Goal: Transaction & Acquisition: Purchase product/service

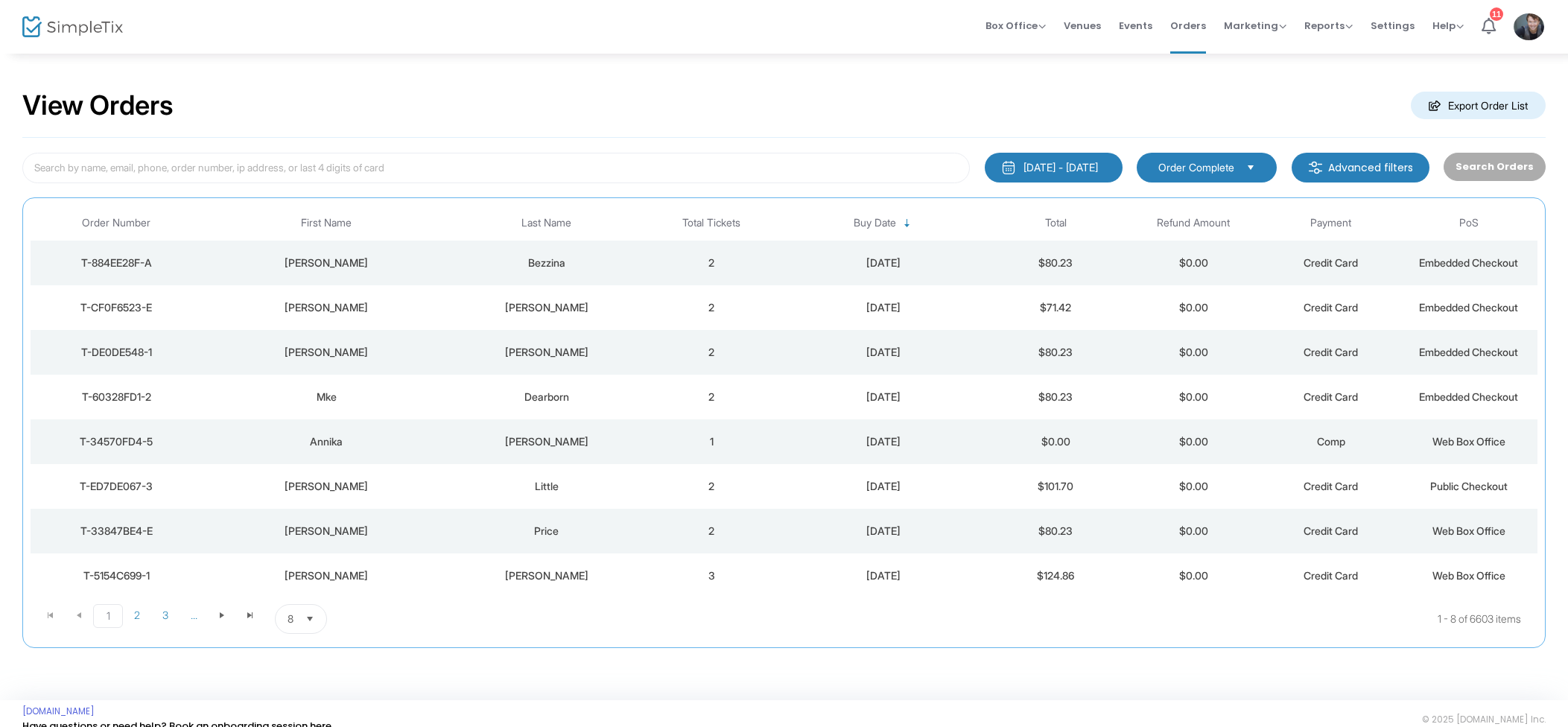
click at [740, 251] on td "2" at bounding box center [711, 263] width 138 height 44
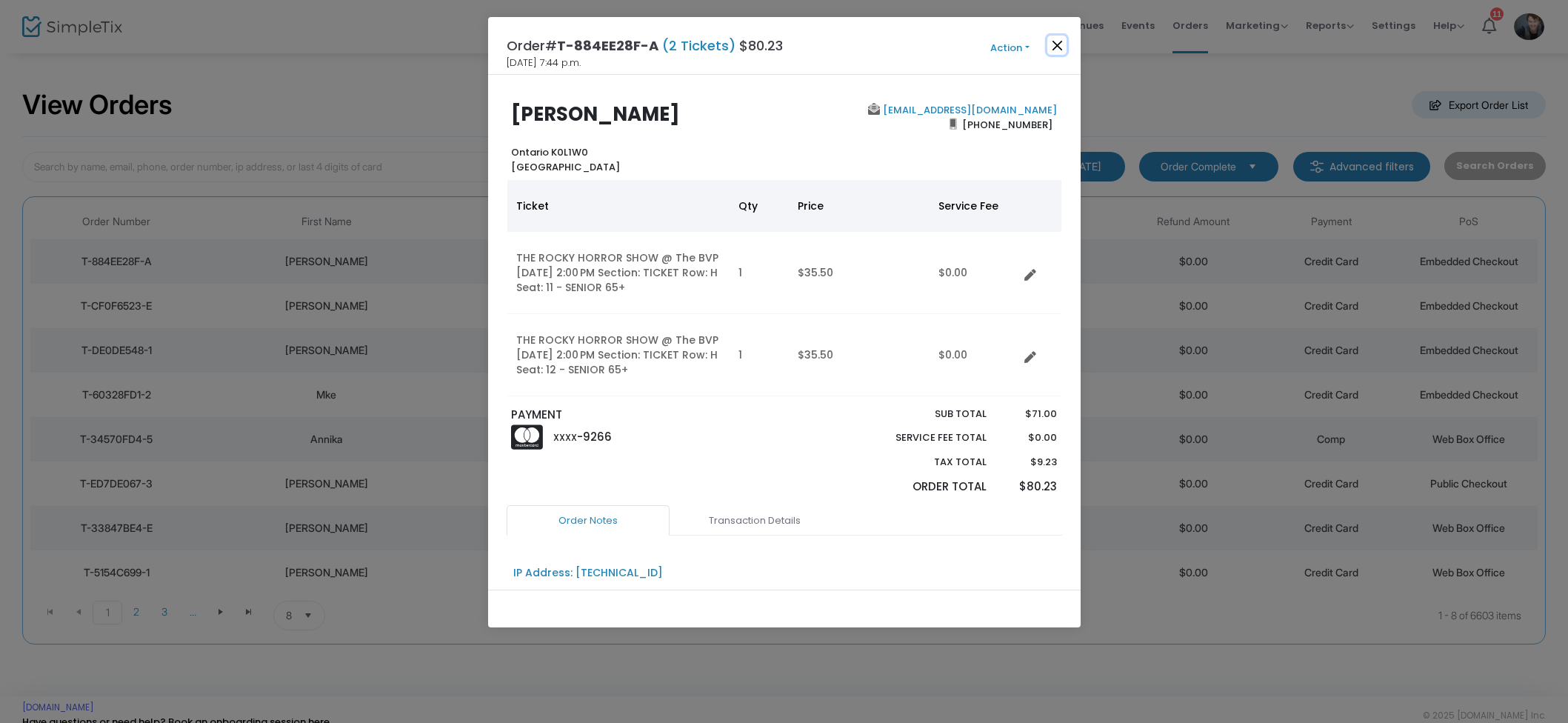
click at [1060, 48] on button "Close" at bounding box center [1057, 45] width 19 height 19
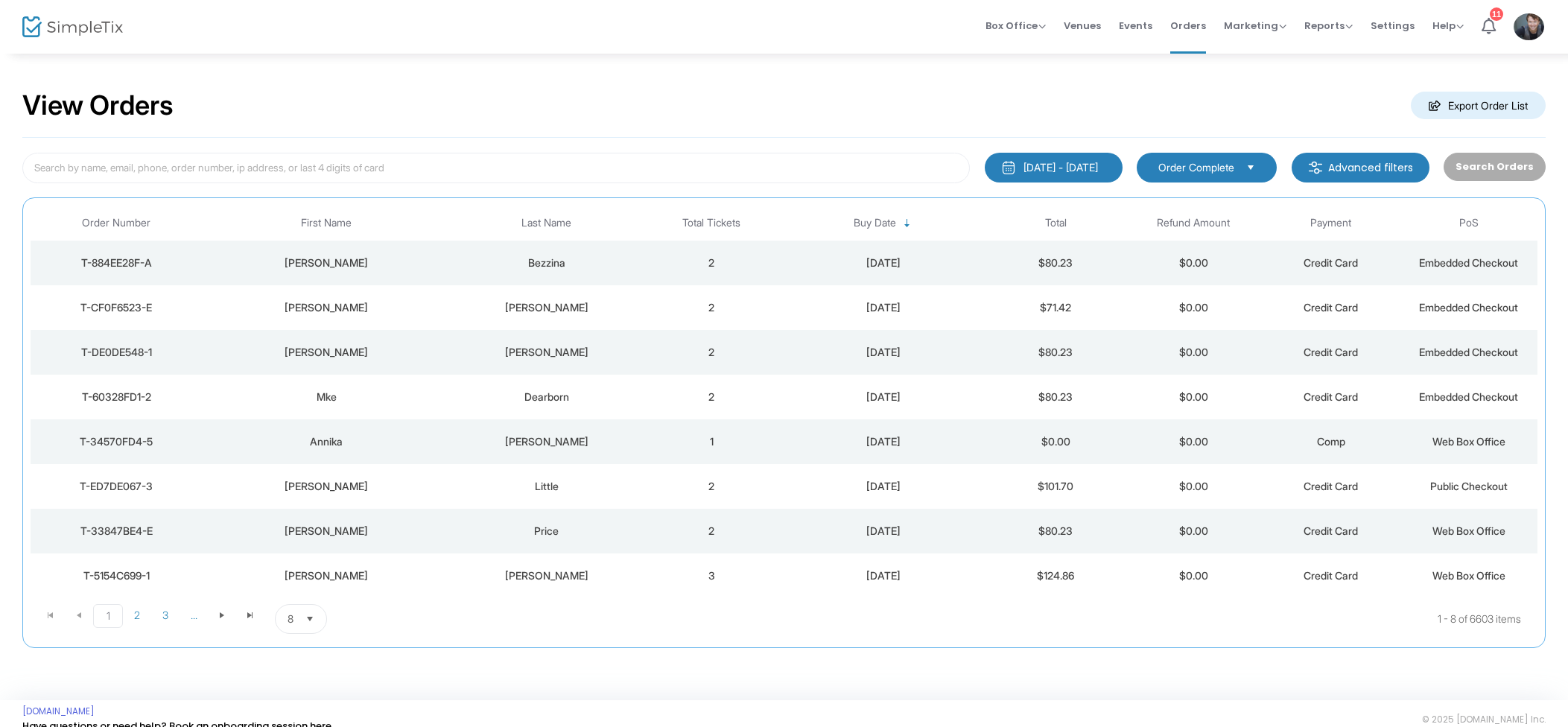
click at [1144, 31] on span "Events" at bounding box center [1135, 25] width 34 height 38
click at [1139, 28] on span "Events" at bounding box center [1135, 25] width 34 height 38
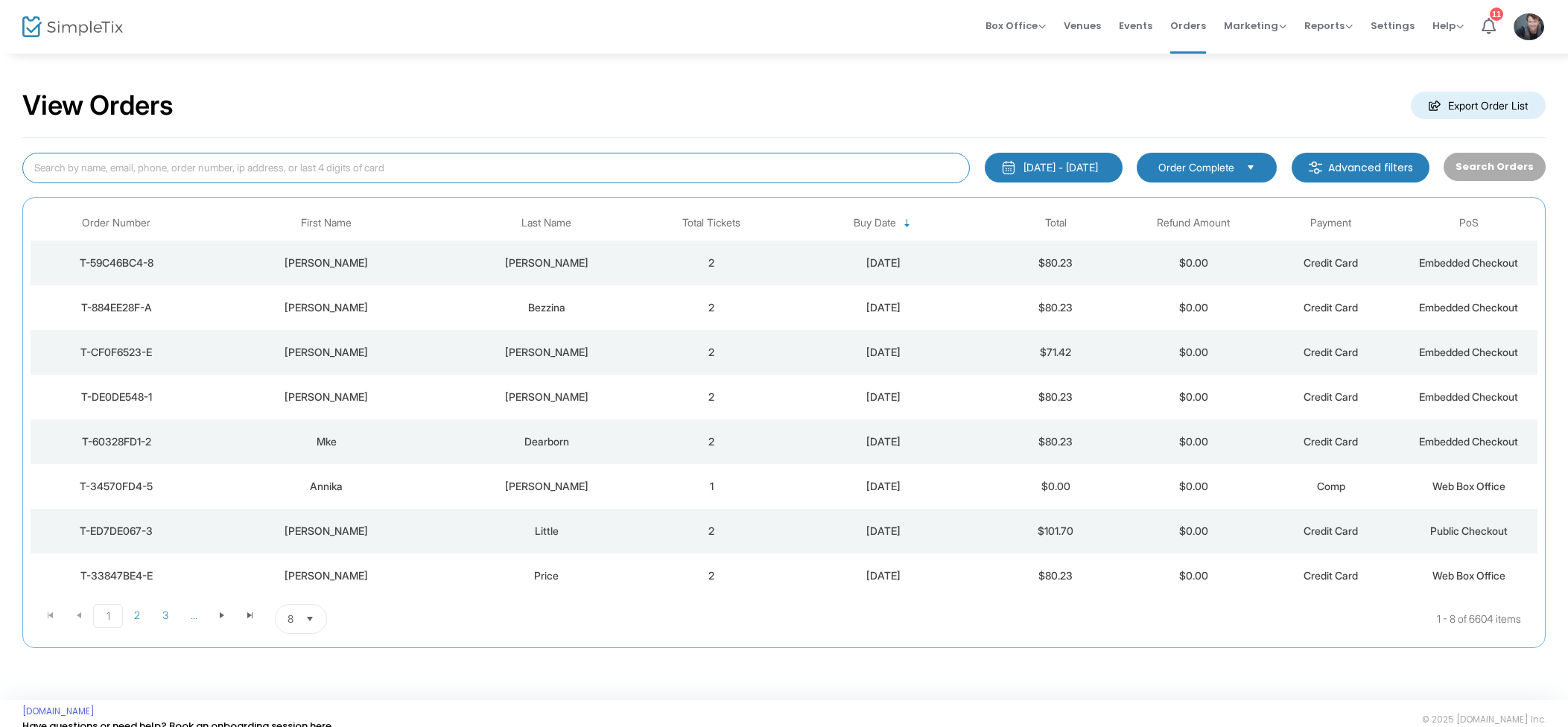
click at [394, 171] on input at bounding box center [496, 169] width 947 height 31
click at [393, 170] on input at bounding box center [496, 169] width 947 height 31
click at [388, 167] on input at bounding box center [496, 169] width 947 height 31
click at [389, 168] on input at bounding box center [496, 169] width 947 height 31
click at [389, 167] on input at bounding box center [496, 169] width 947 height 31
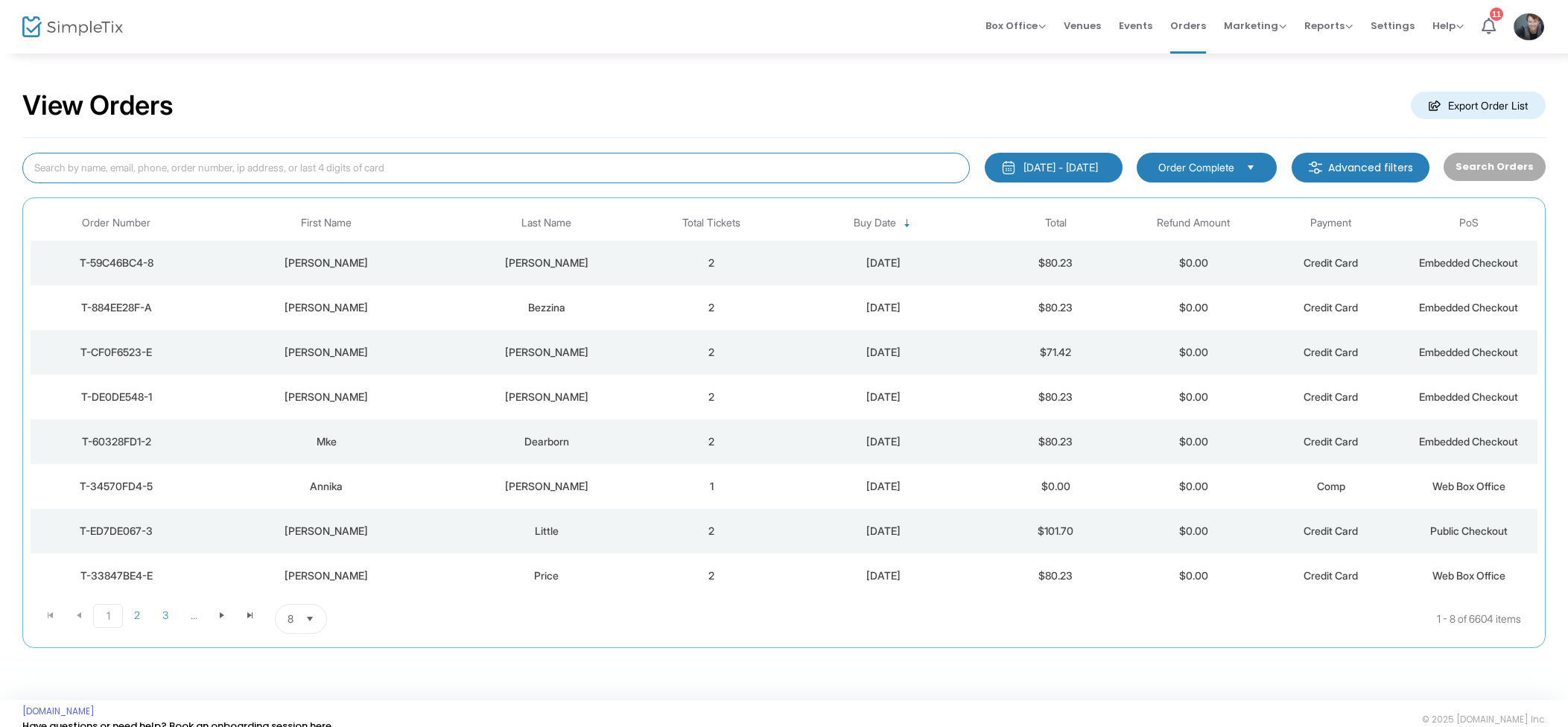
click at [384, 169] on input at bounding box center [496, 169] width 947 height 31
click at [1152, 32] on span "Events" at bounding box center [1135, 25] width 34 height 38
click at [1002, 16] on span "Box Office Sell Tickets Bookings Sell Season Pass" at bounding box center [1015, 25] width 61 height 38
click at [1041, 31] on span "Box Office" at bounding box center [1015, 25] width 61 height 14
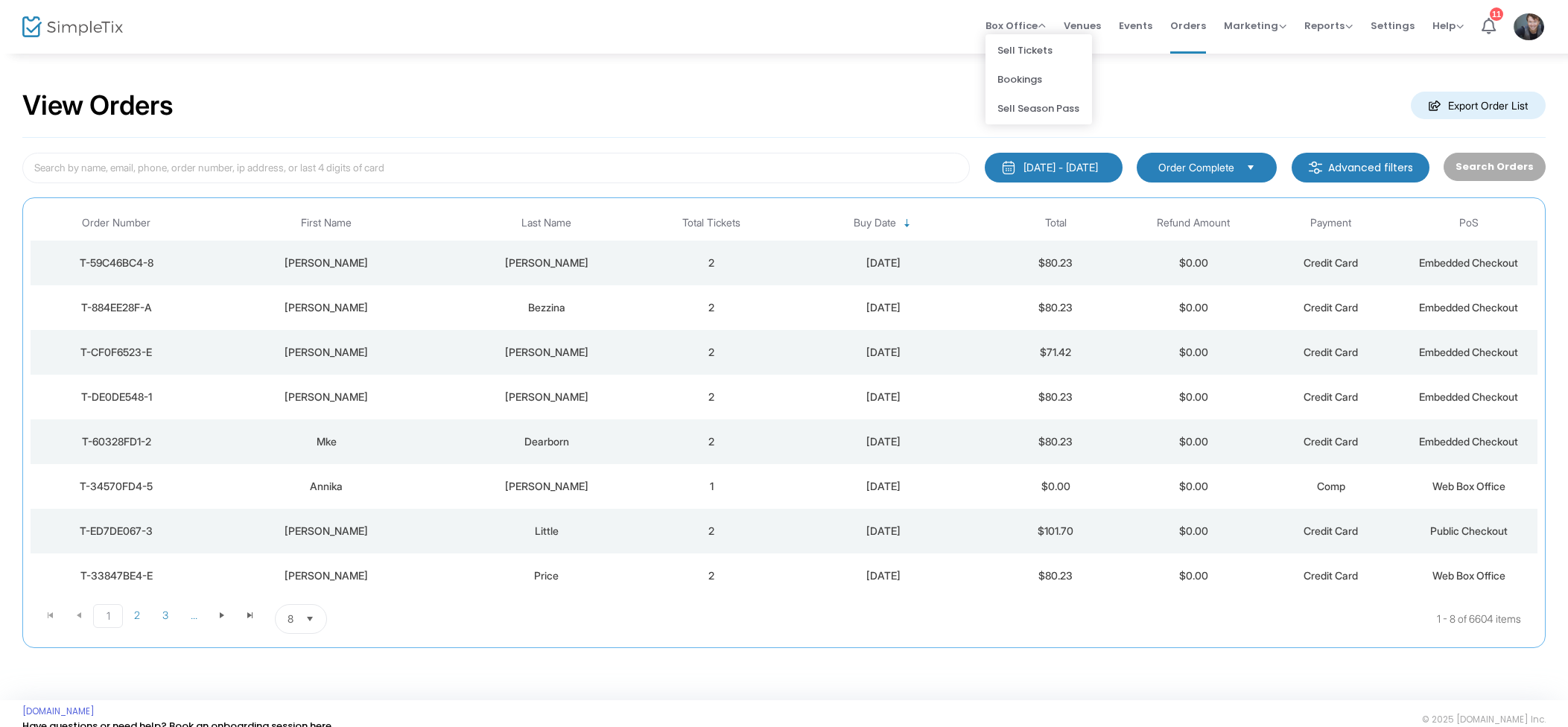
click at [1058, 62] on li "Sell Tickets" at bounding box center [1039, 50] width 107 height 29
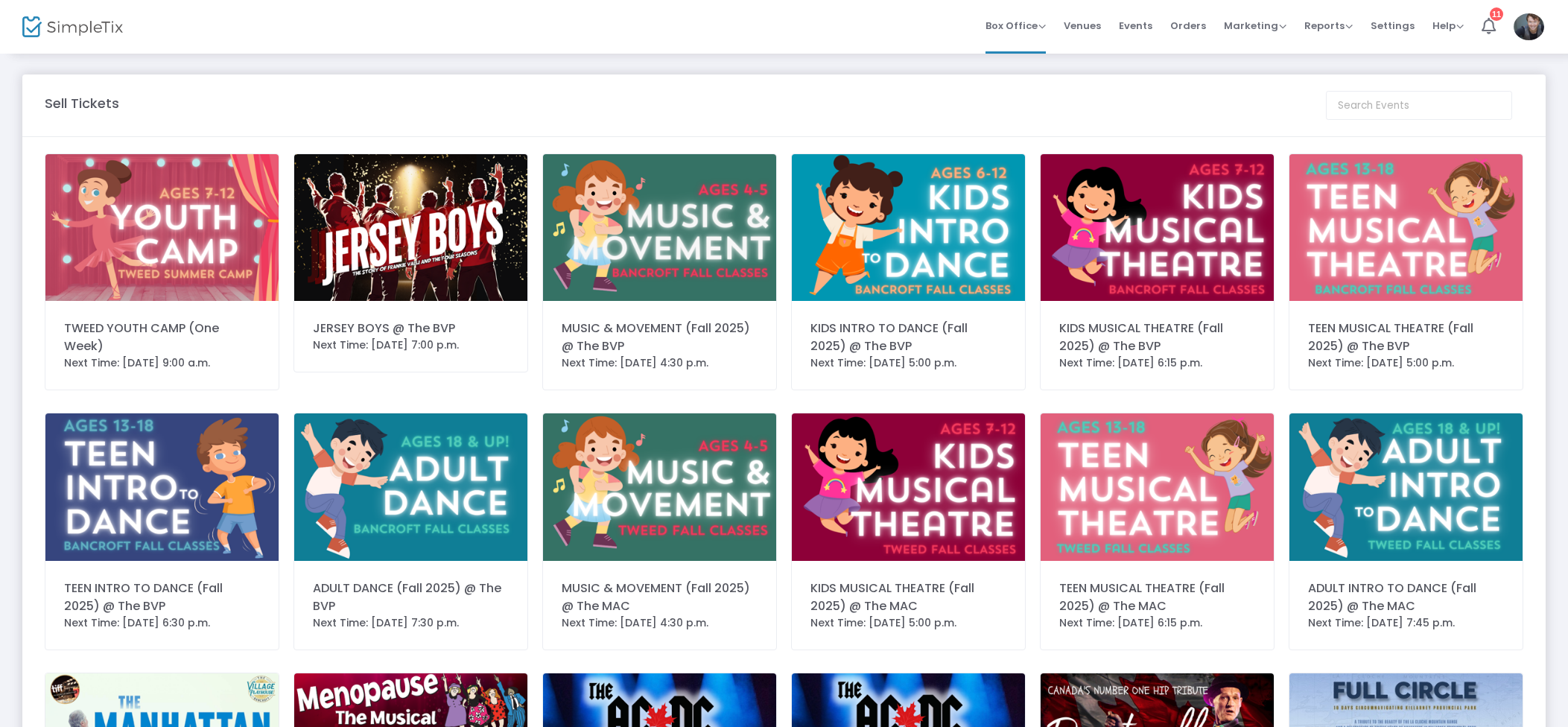
click at [429, 224] on img at bounding box center [411, 227] width 233 height 146
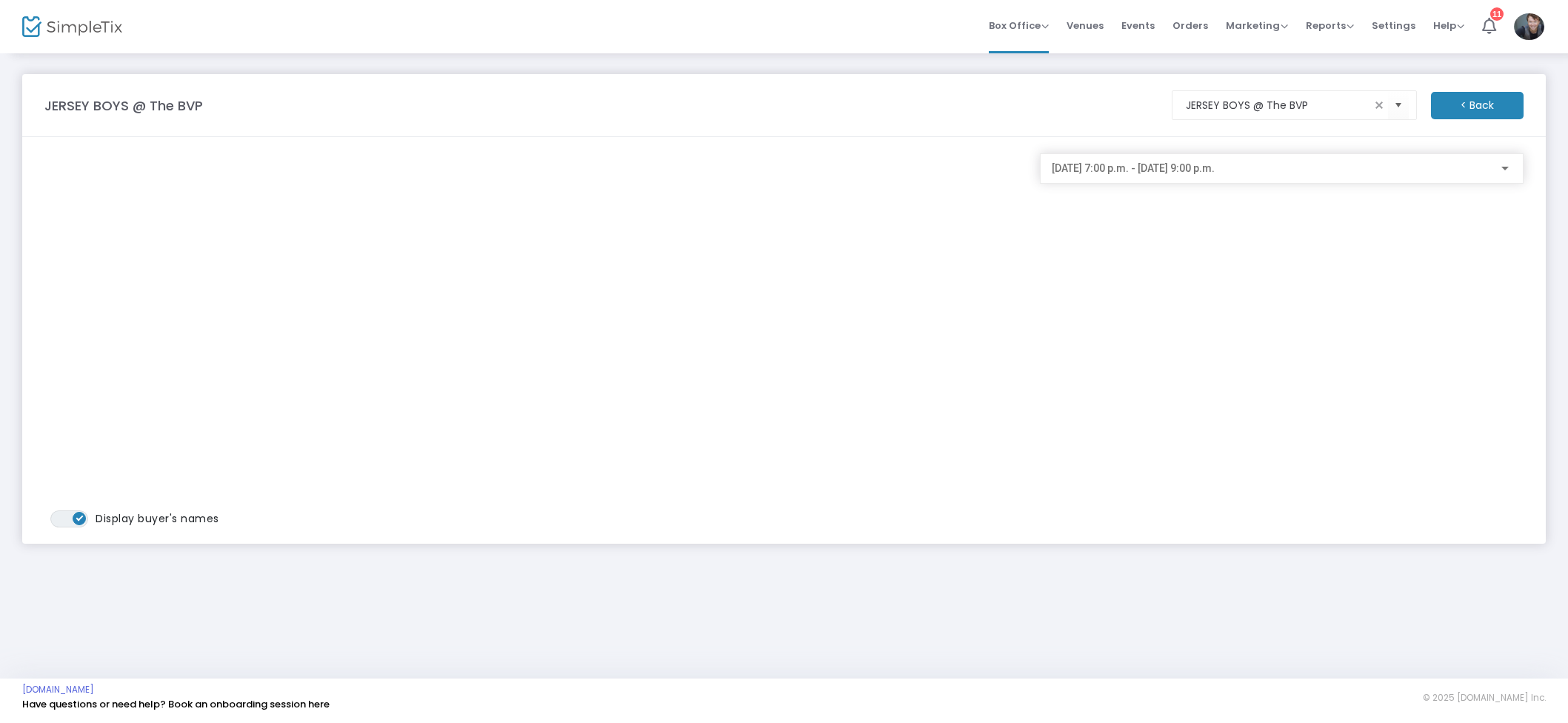
click at [1201, 175] on div "[DATE] 7:00 p.m. - [DATE] 9:00 p.m." at bounding box center [1282, 165] width 460 height 28
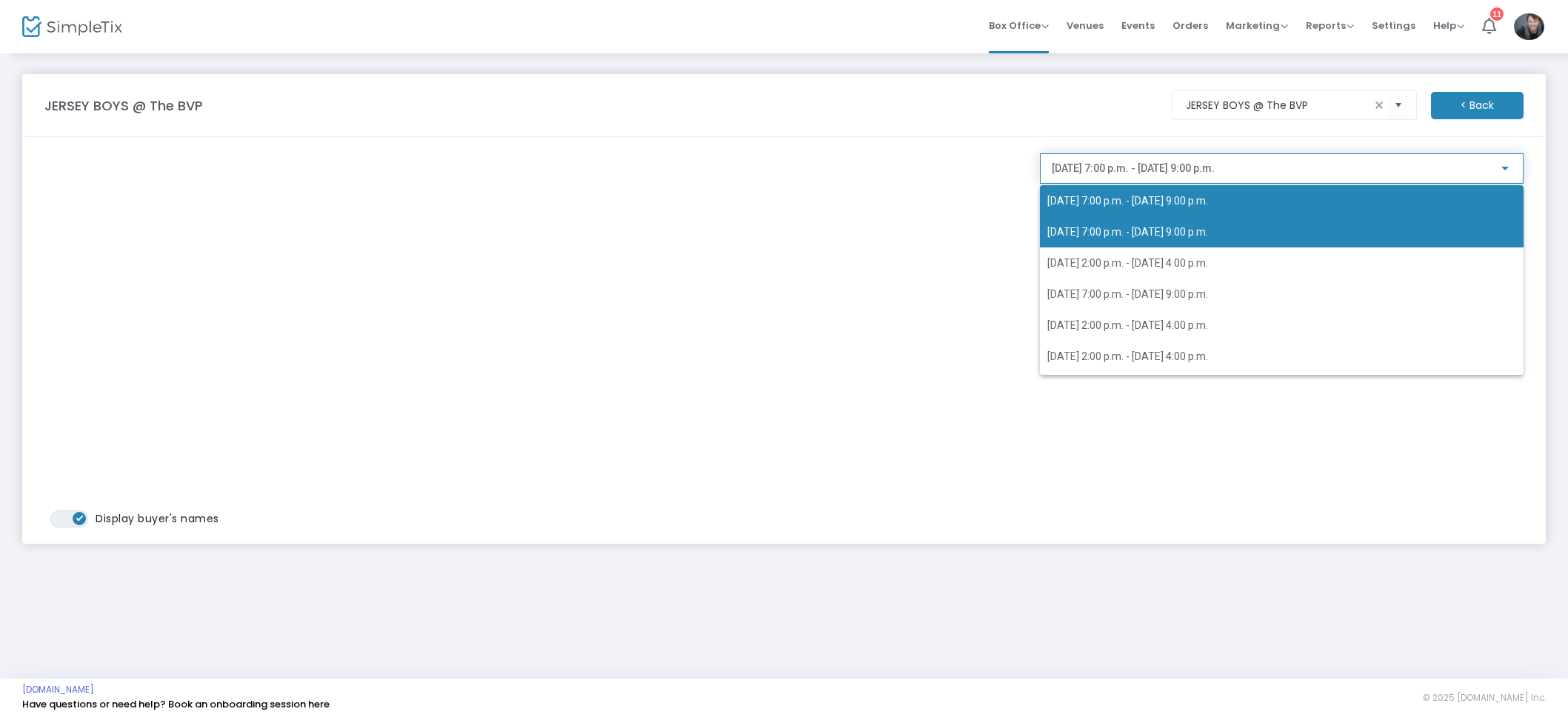
click at [1198, 208] on span "[DATE] 7:00 p.m. - [DATE] 9:00 p.m." at bounding box center [1282, 200] width 469 height 32
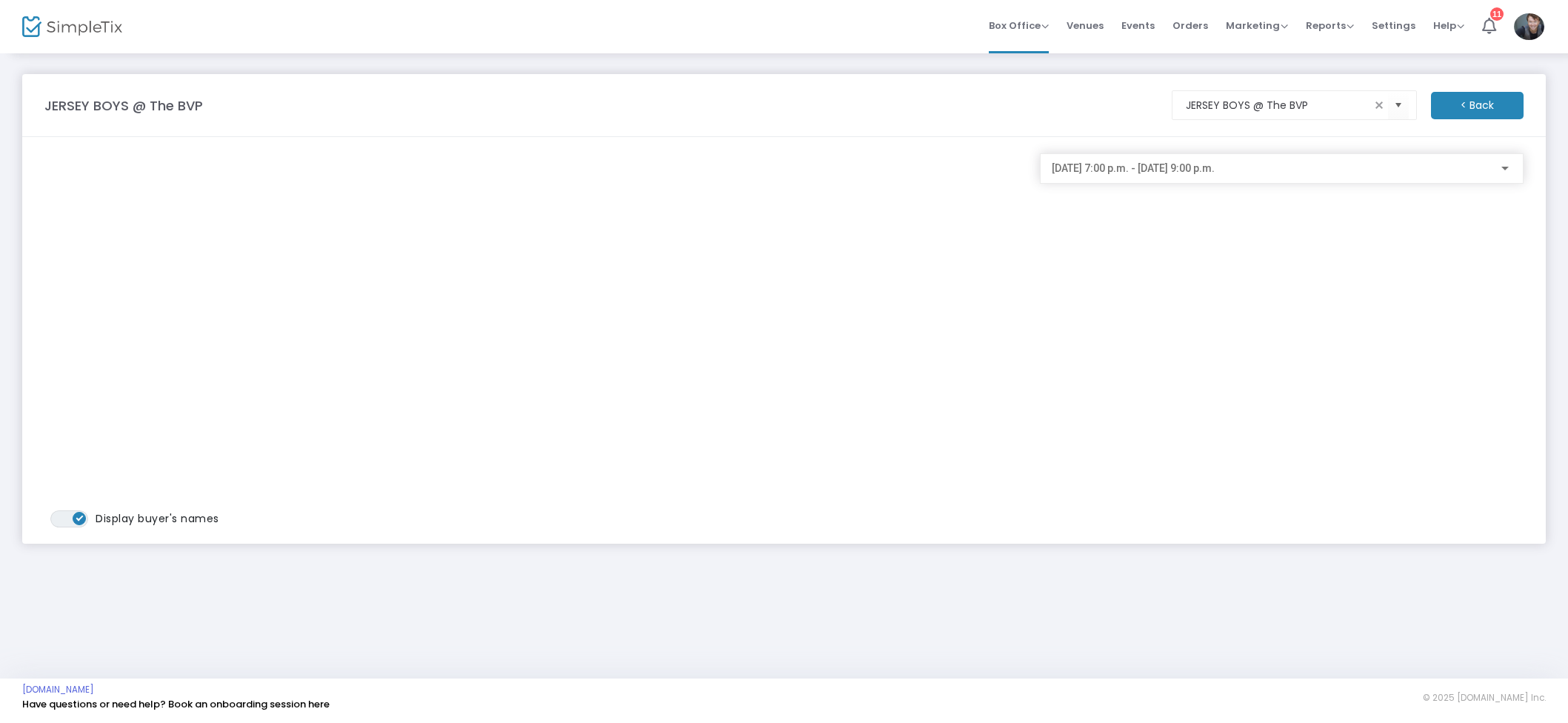
click at [1285, 159] on div "[DATE] 7:00 p.m. - [DATE] 9:00 p.m." at bounding box center [1282, 165] width 460 height 28
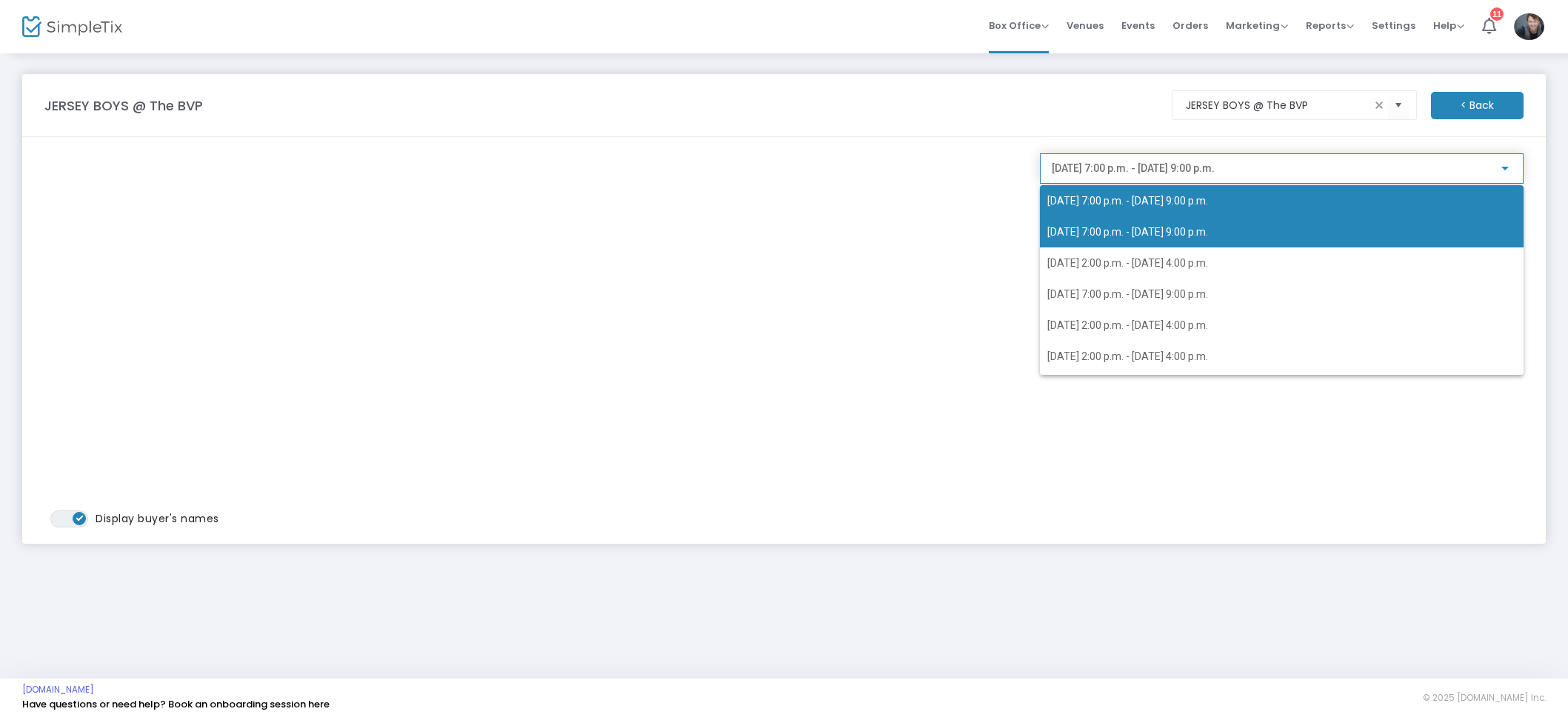
click at [1167, 226] on span "[DATE] 7:00 p.m. - [DATE] 9:00 p.m." at bounding box center [1128, 232] width 161 height 11
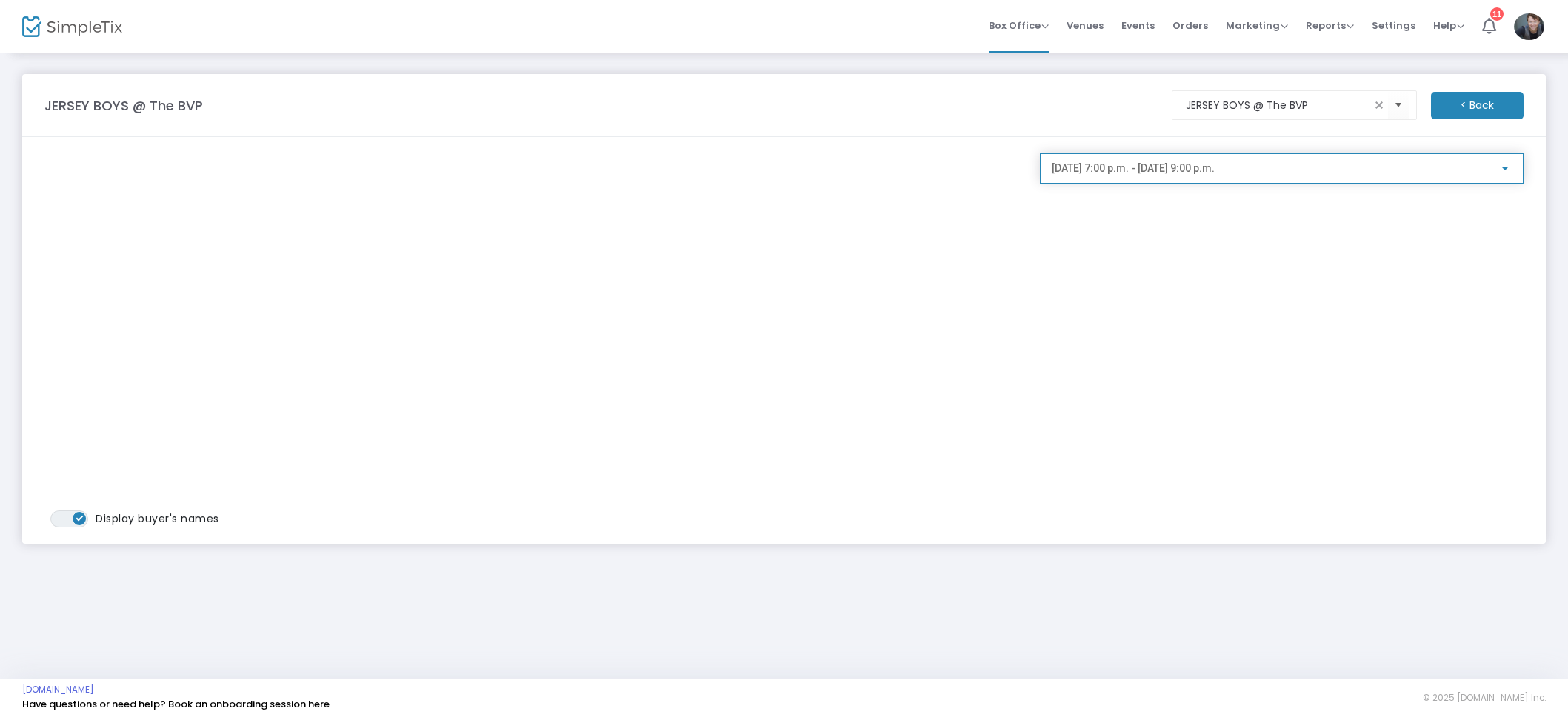
click at [1215, 172] on span "[DATE] 7:00 p.m. - [DATE] 9:00 p.m." at bounding box center [1133, 168] width 163 height 11
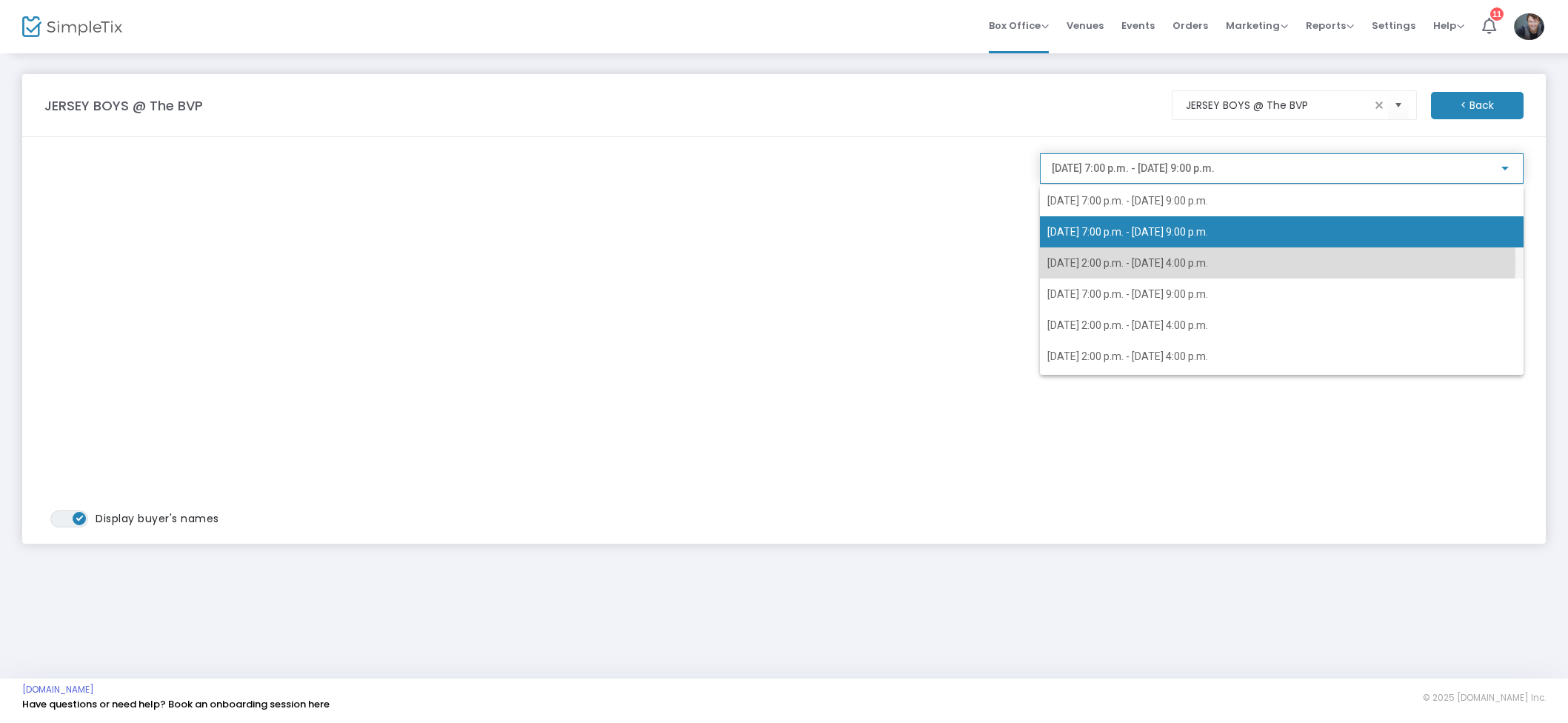
click at [1178, 262] on span "[DATE] 2:00 p.m. - [DATE] 4:00 p.m." at bounding box center [1128, 263] width 161 height 11
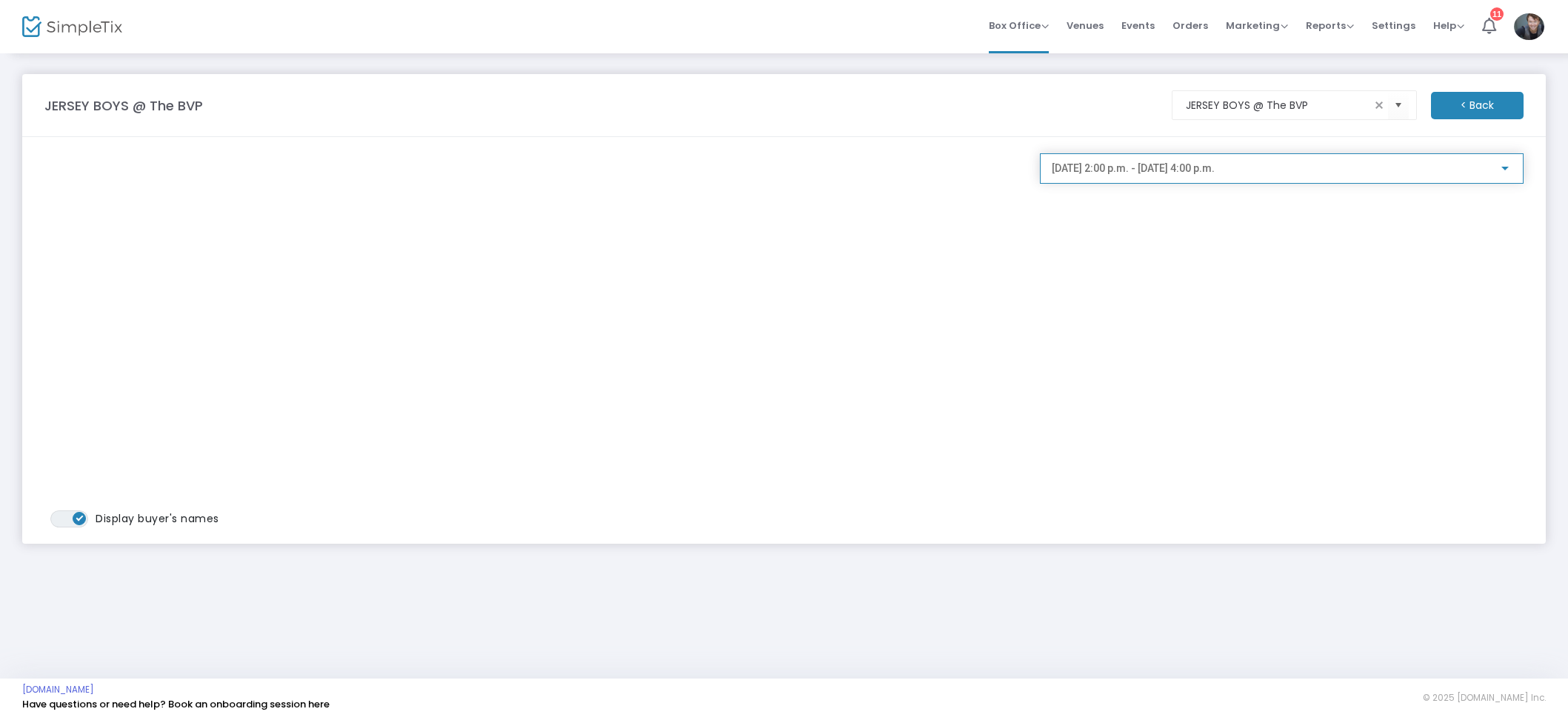
click at [1129, 172] on span "[DATE] 2:00 p.m. - [DATE] 4:00 p.m." at bounding box center [1133, 168] width 163 height 11
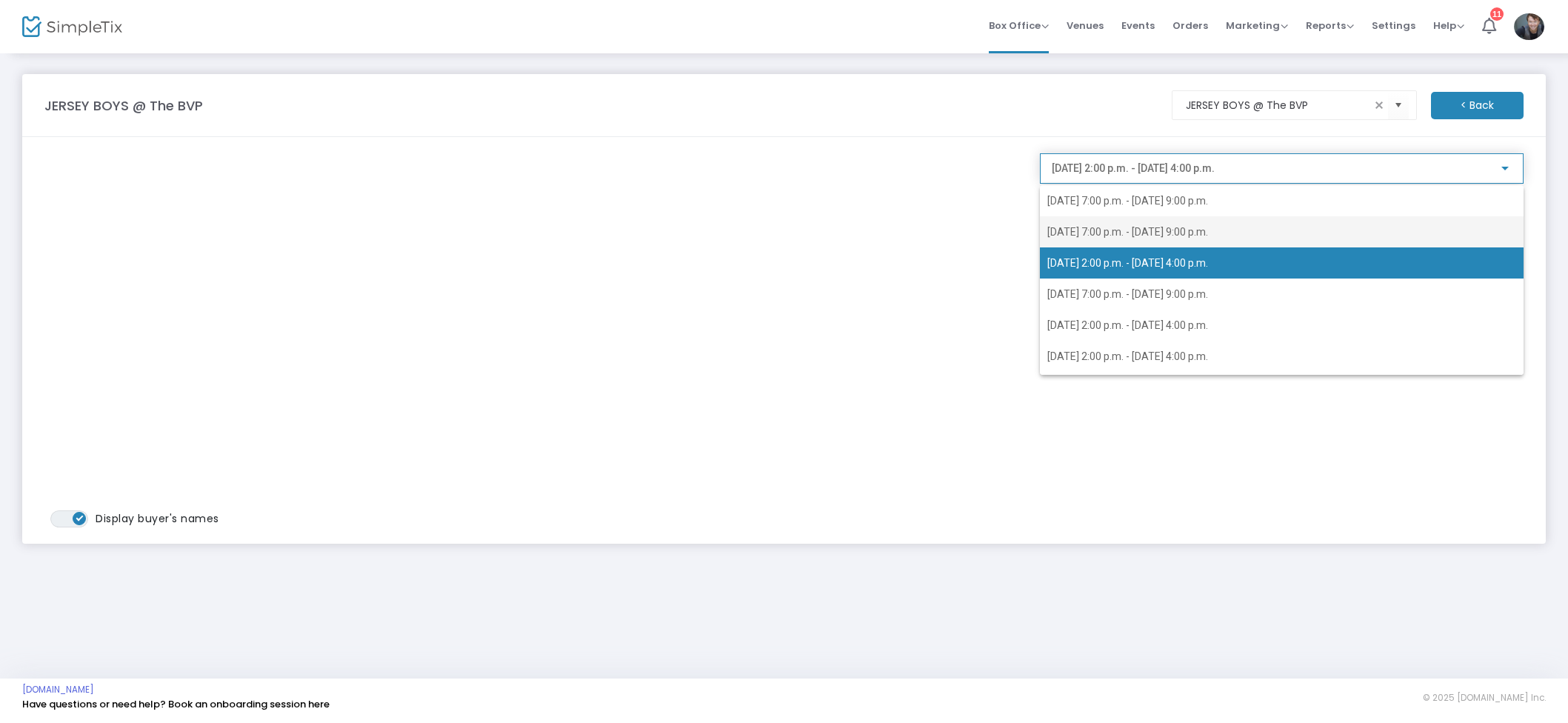
click at [1197, 218] on span "[DATE] 7:00 p.m. - [DATE] 9:00 p.m." at bounding box center [1282, 232] width 469 height 32
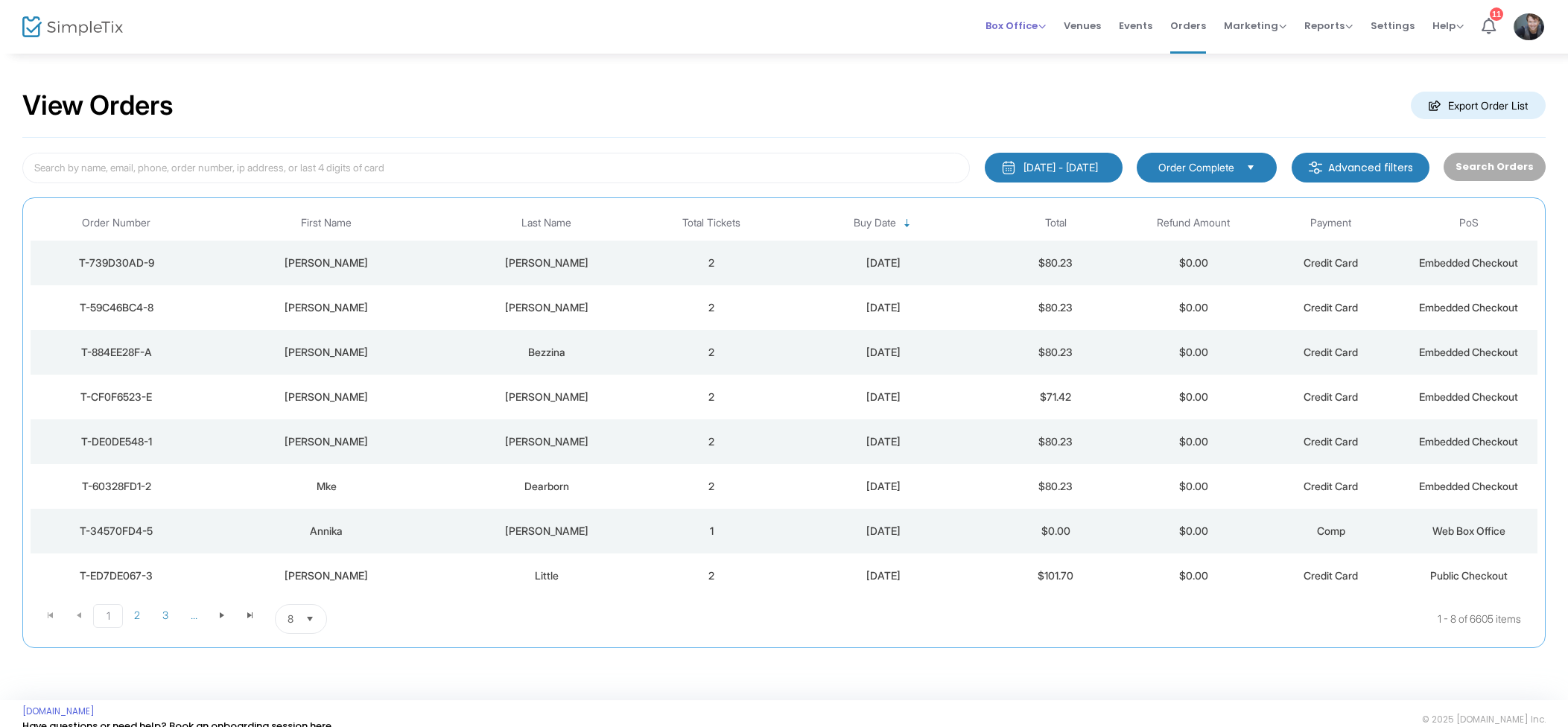
click at [1014, 29] on span "Box Office" at bounding box center [1015, 25] width 61 height 14
click at [1020, 49] on li "Sell Tickets" at bounding box center [1039, 50] width 107 height 29
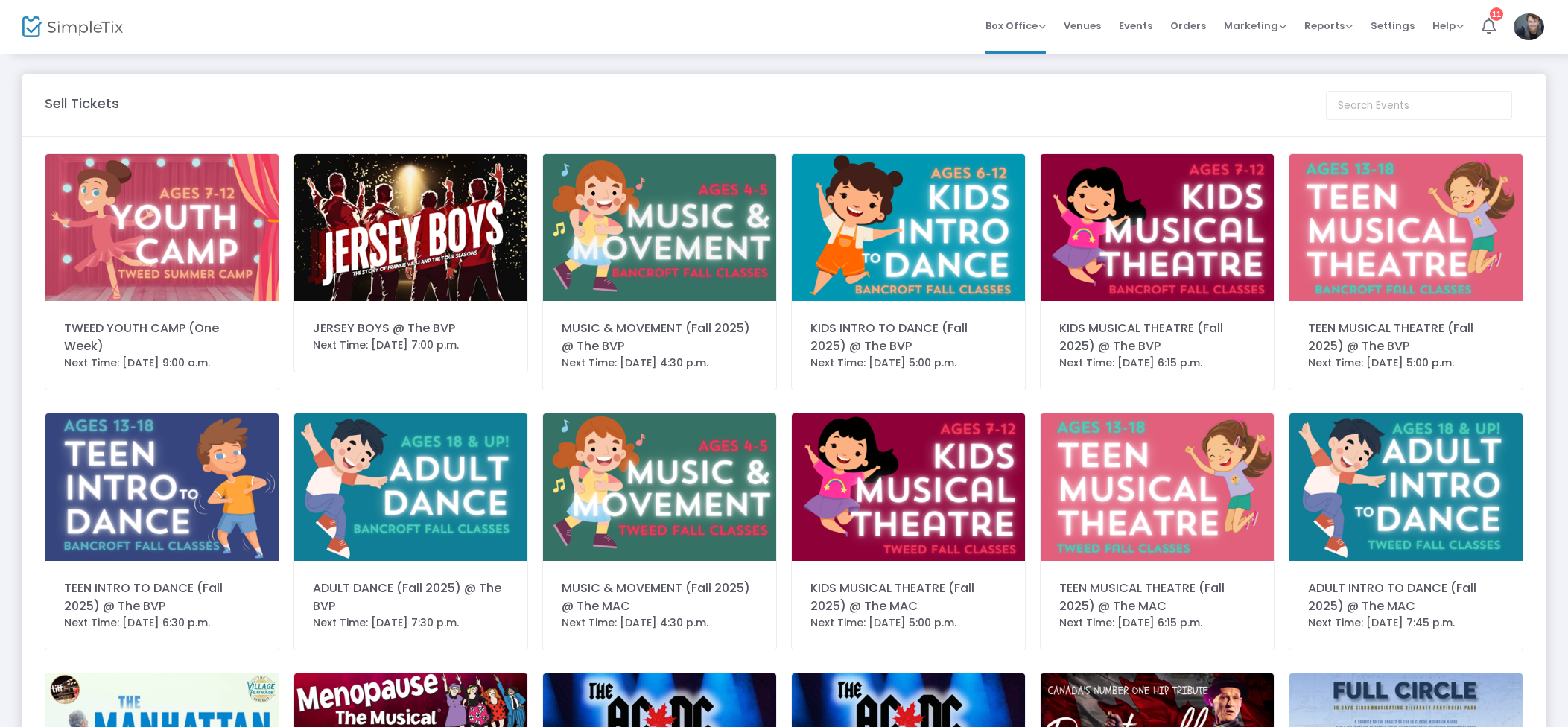
click at [436, 224] on img at bounding box center [411, 227] width 233 height 146
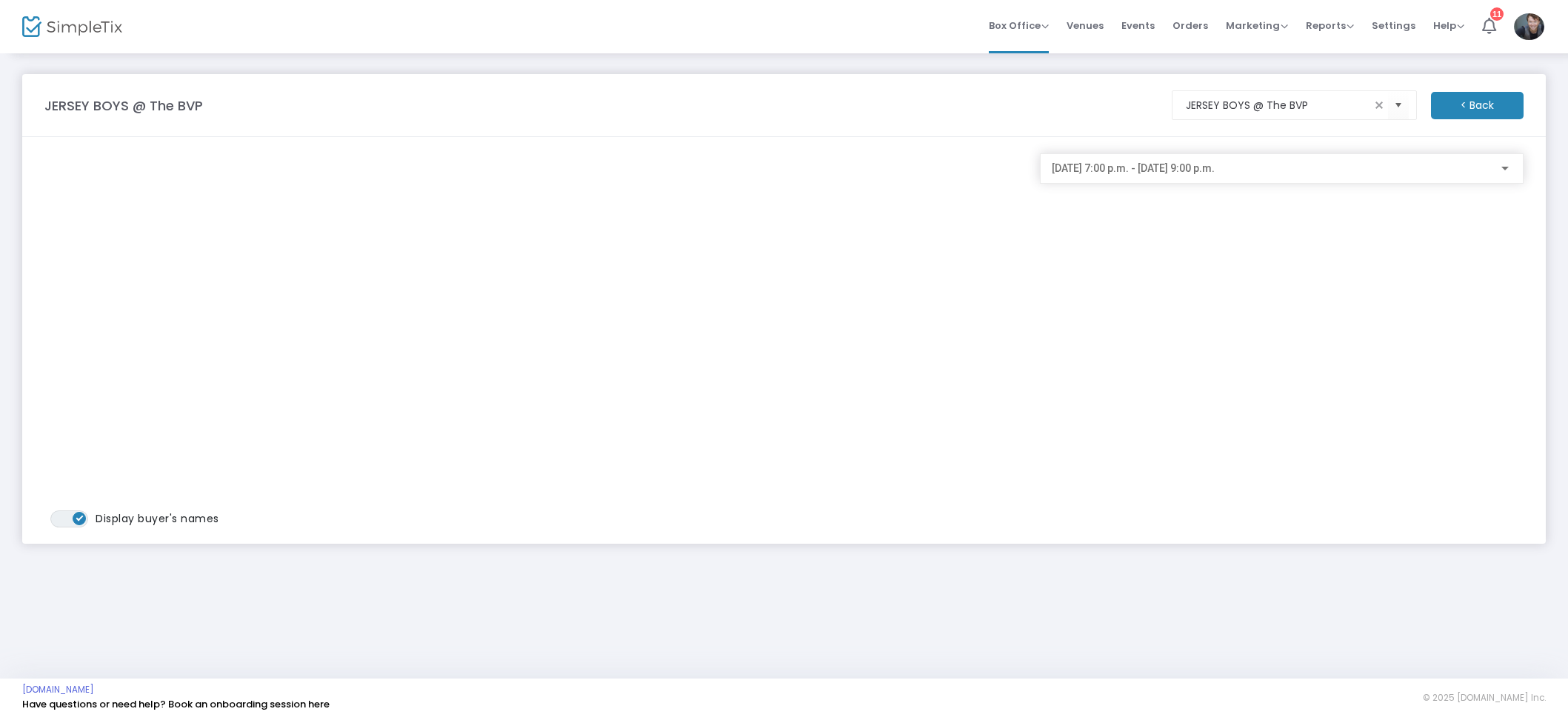
click at [1192, 176] on div "[DATE] 7:00 p.m. - [DATE] 9:00 p.m." at bounding box center [1282, 165] width 460 height 28
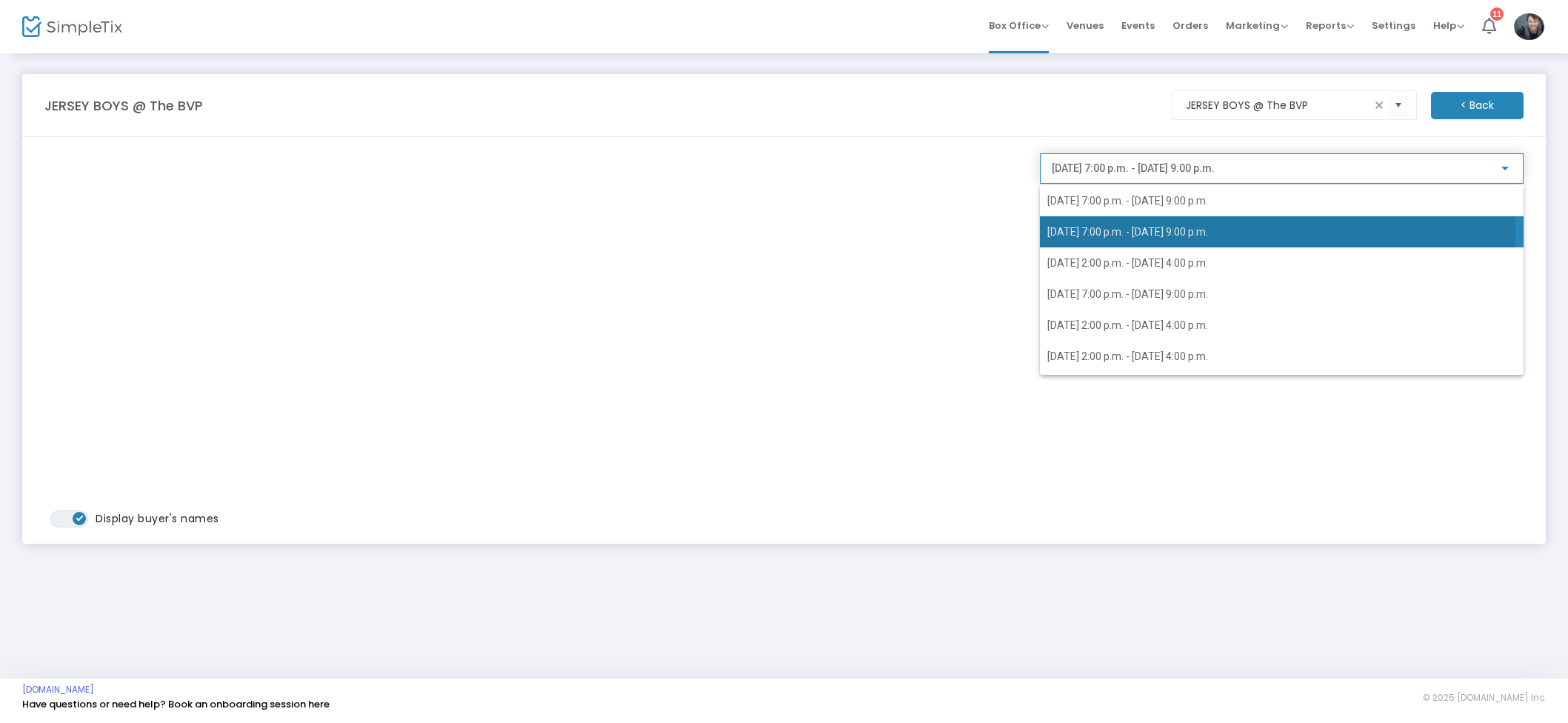
click at [1187, 235] on span "[DATE] 7:00 p.m. - [DATE] 9:00 p.m." at bounding box center [1128, 232] width 161 height 11
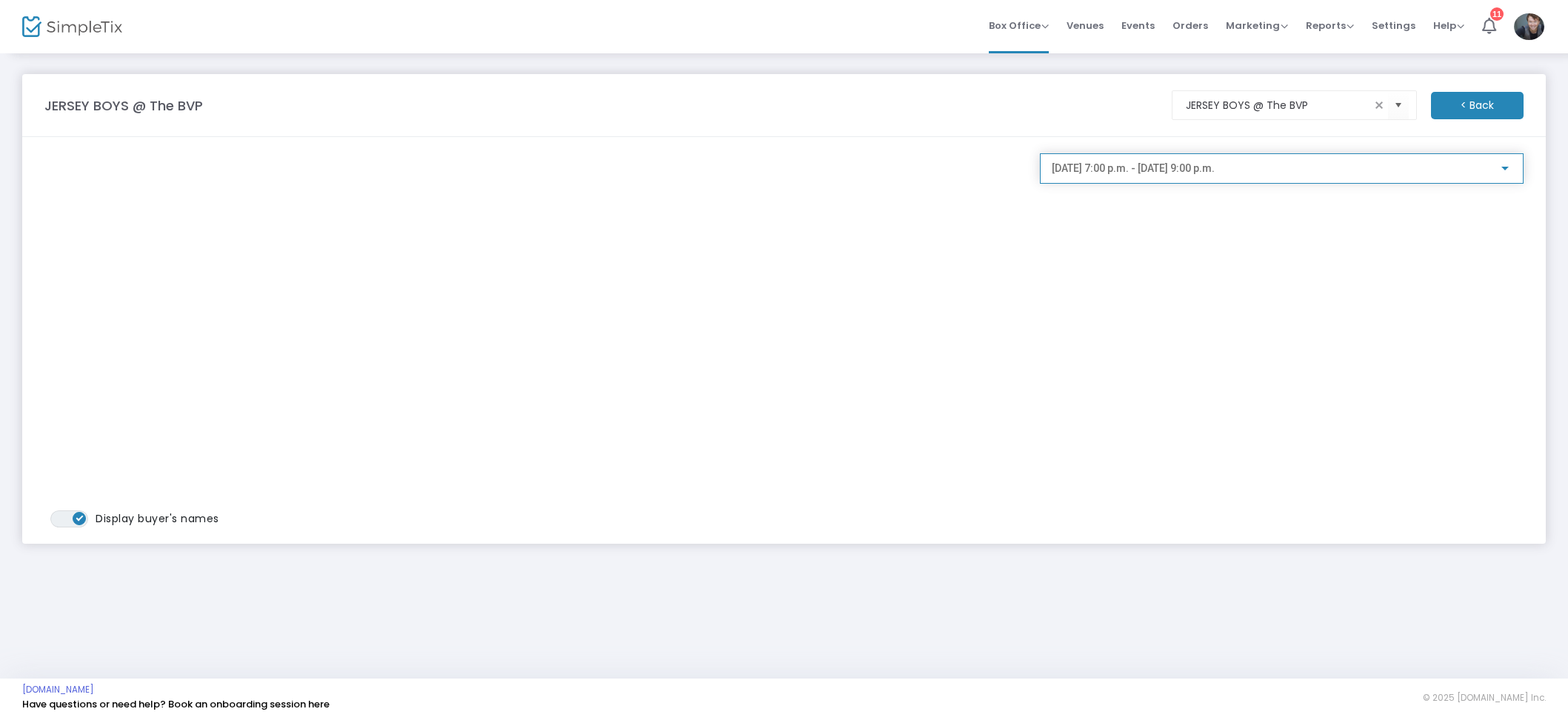
click at [1215, 172] on span "[DATE] 7:00 p.m. - [DATE] 9:00 p.m." at bounding box center [1133, 168] width 163 height 11
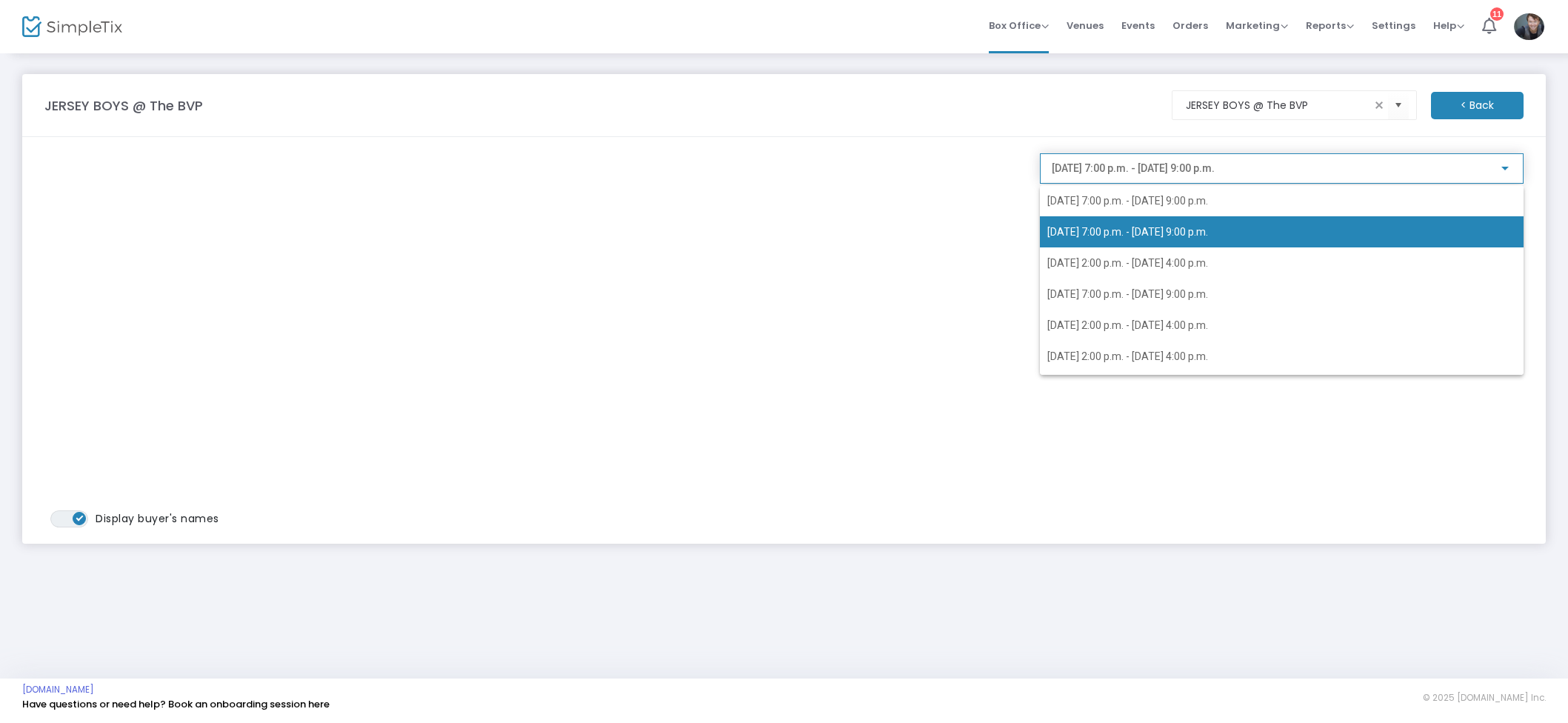
click at [1208, 233] on span "[DATE] 7:00 p.m. - [DATE] 9:00 p.m." at bounding box center [1128, 232] width 161 height 11
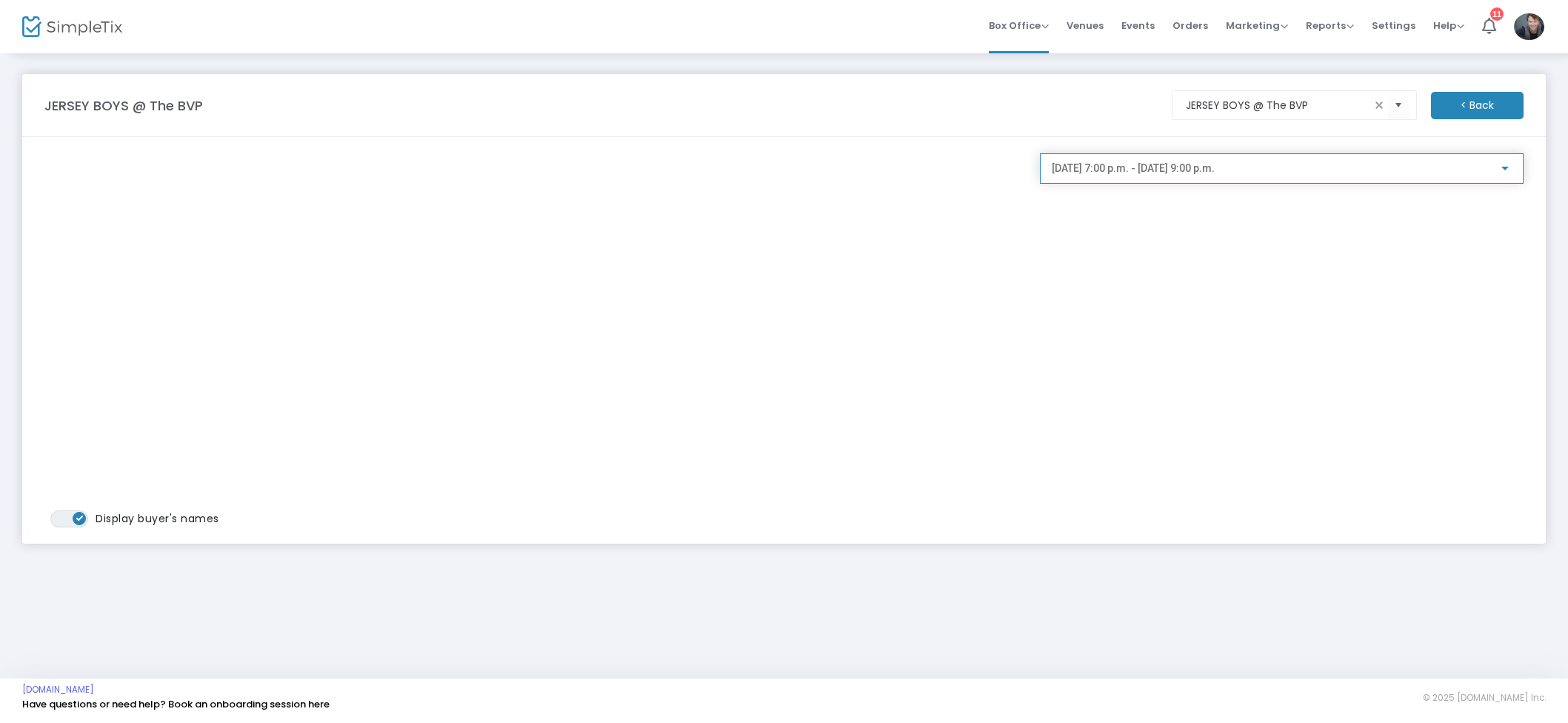
drag, startPoint x: 1226, startPoint y: 260, endPoint x: 1222, endPoint y: 249, distance: 11.7
click at [1226, 260] on div "[DATE] 7:00 p.m. - [DATE] 9:00 p.m." at bounding box center [1283, 340] width 498 height 374
click at [1215, 172] on span "[DATE] 7:00 p.m. - [DATE] 9:00 p.m." at bounding box center [1133, 168] width 163 height 11
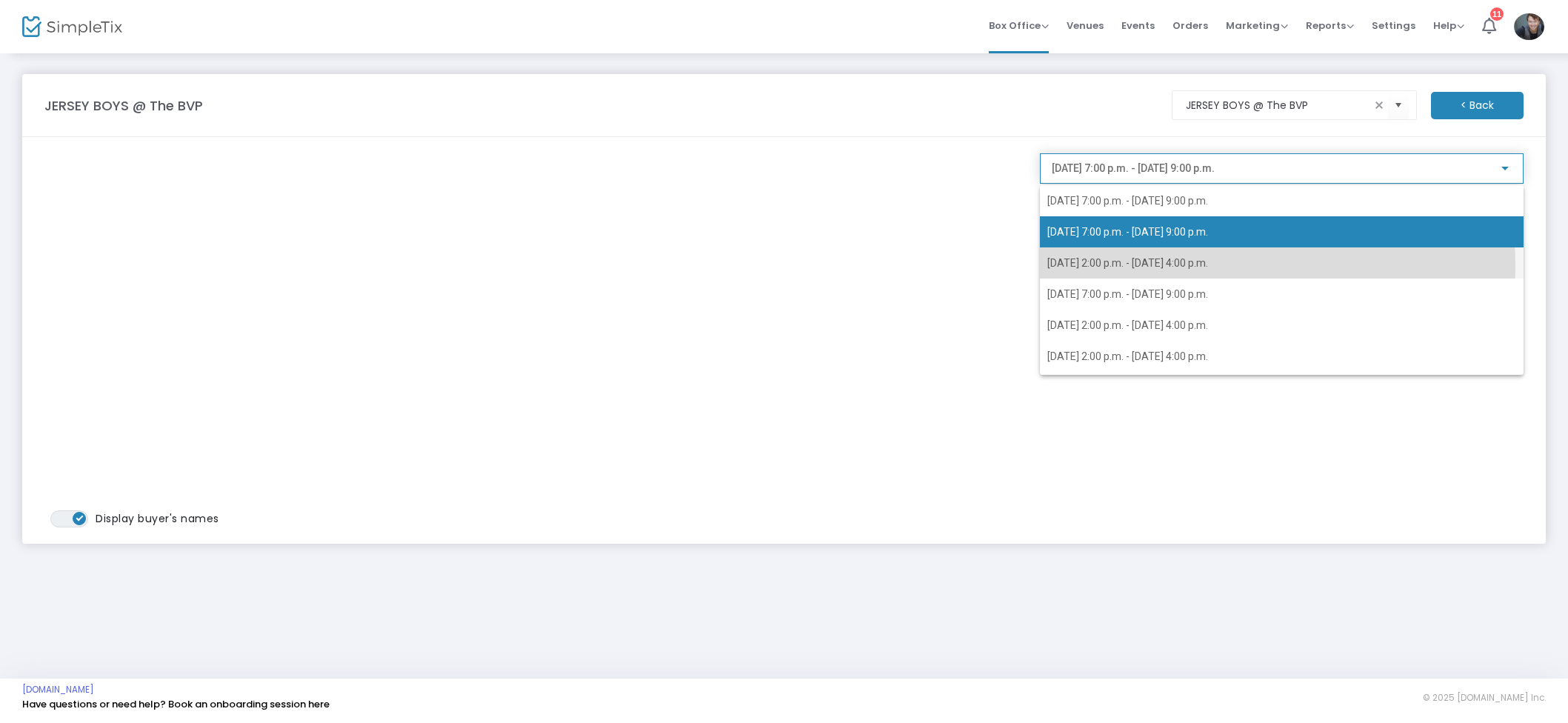
click at [1194, 266] on span "[DATE] 2:00 p.m. - [DATE] 4:00 p.m." at bounding box center [1128, 263] width 161 height 11
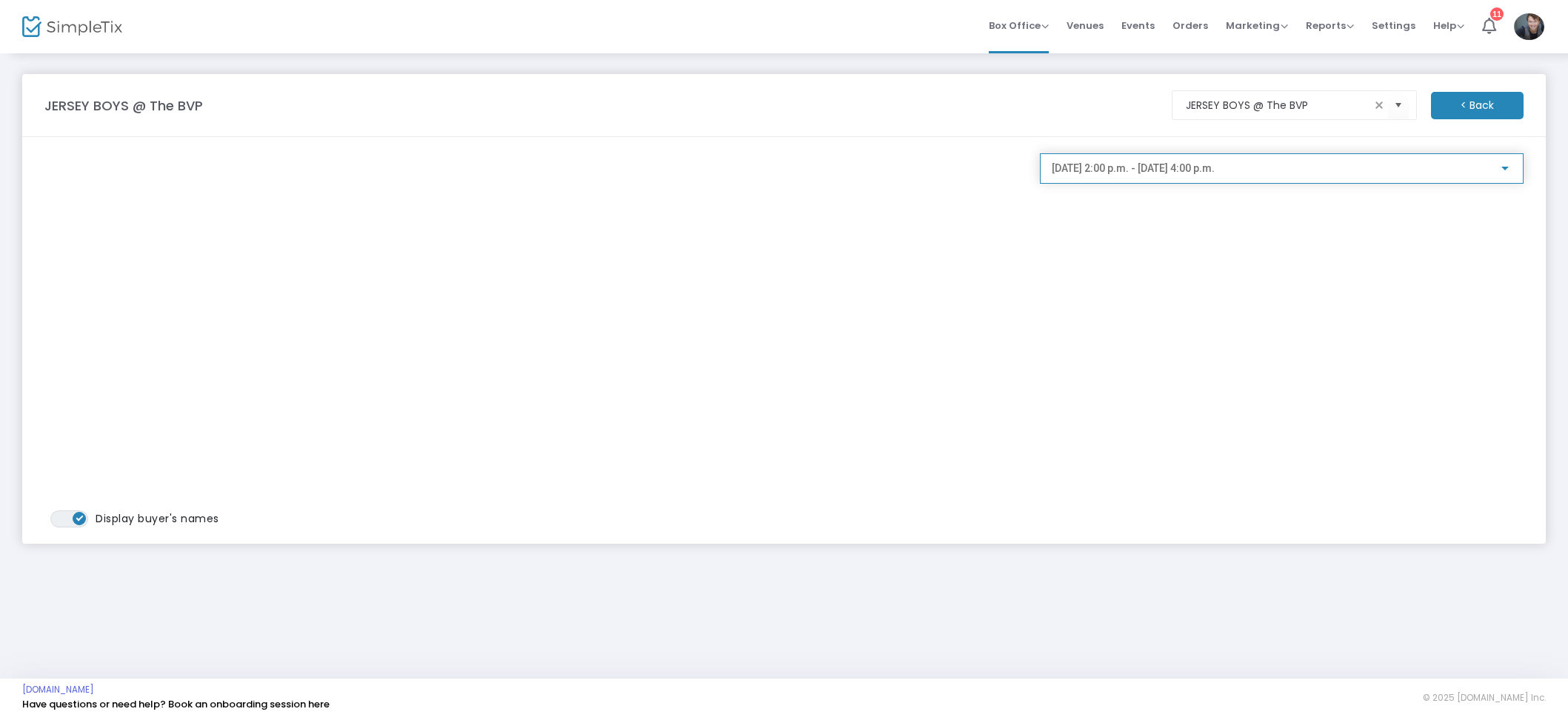
click at [1327, 163] on div "[DATE] 2:00 p.m. - [DATE] 4:00 p.m." at bounding box center [1275, 169] width 447 height 11
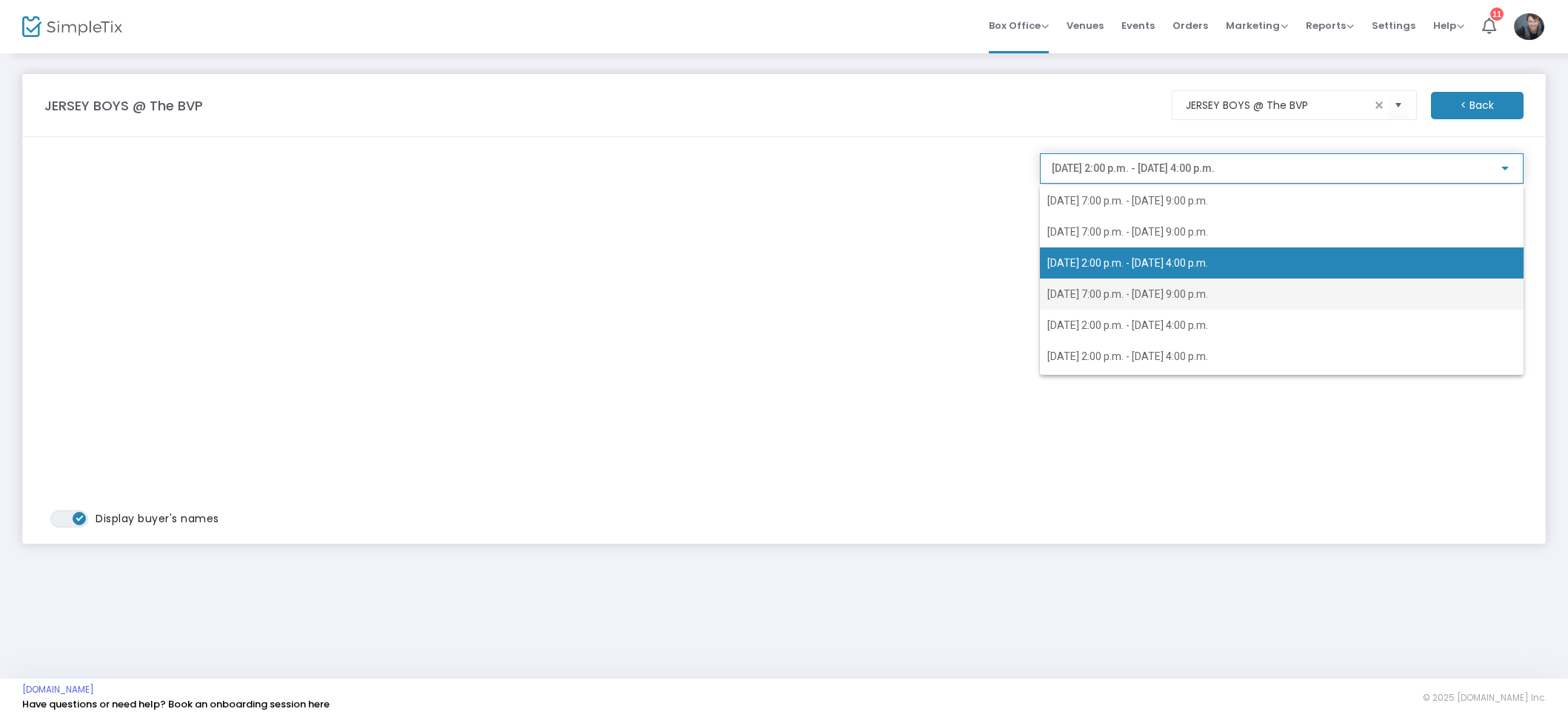
click at [1208, 293] on span "[DATE] 7:00 p.m. - [DATE] 9:00 p.m." at bounding box center [1128, 294] width 161 height 11
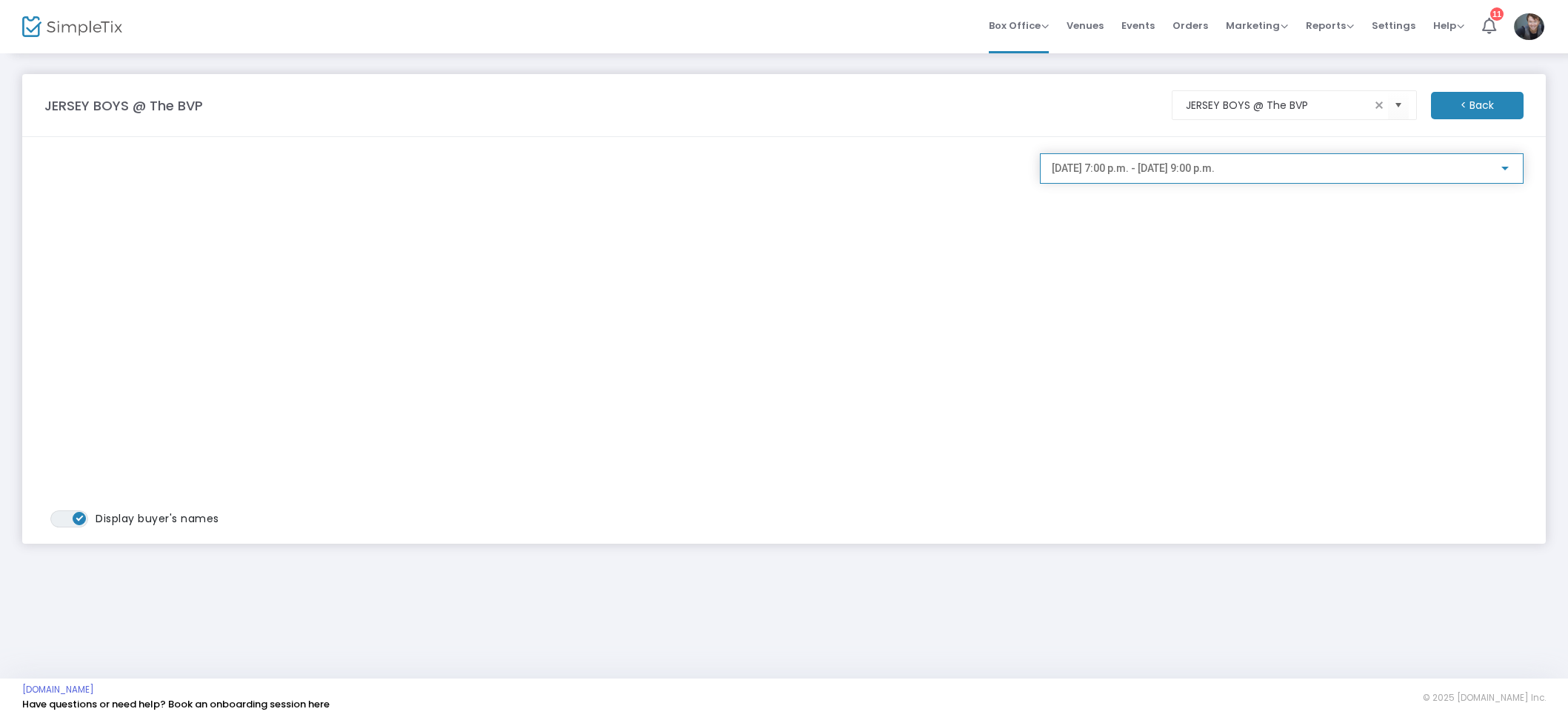
click at [1215, 166] on span "[DATE] 7:00 p.m. - [DATE] 9:00 p.m." at bounding box center [1133, 168] width 163 height 11
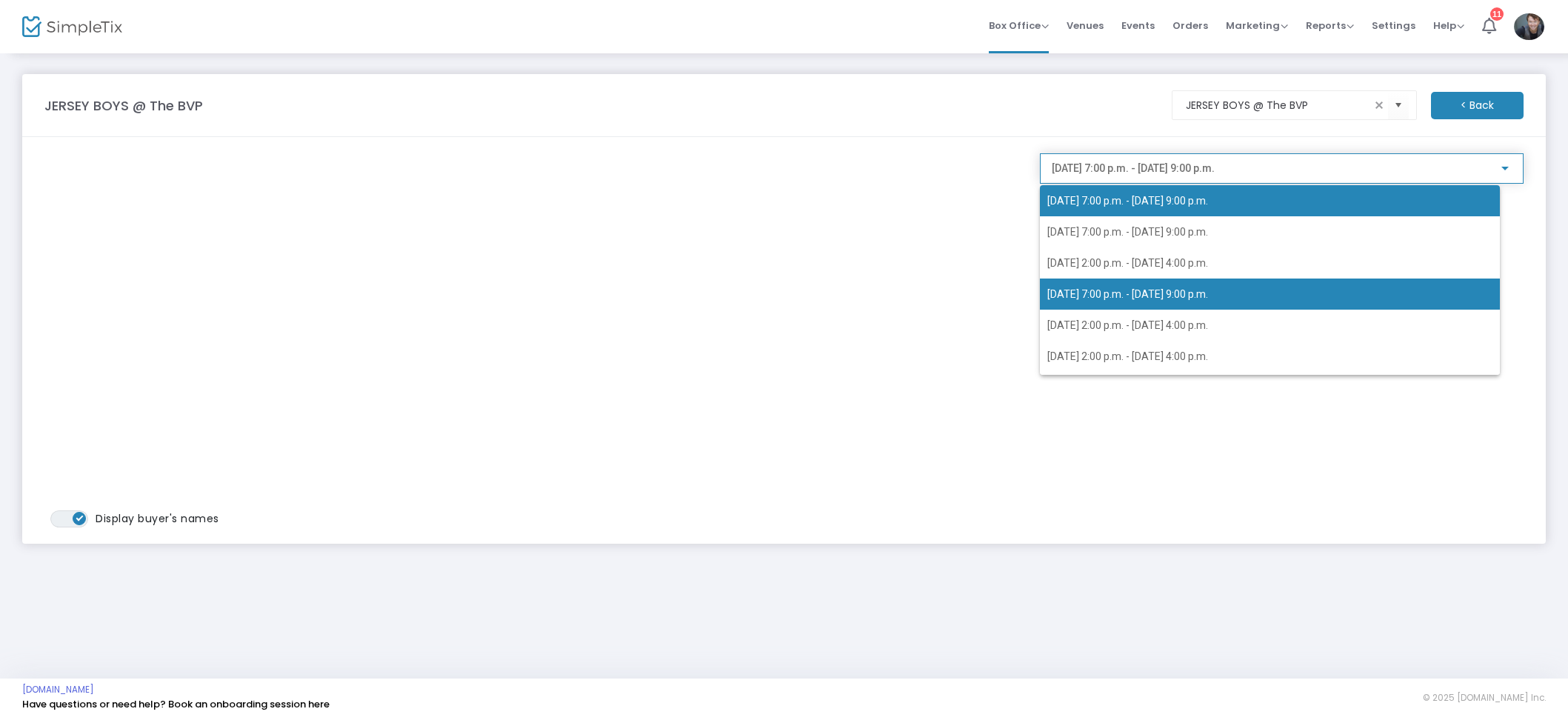
scroll to position [6, 0]
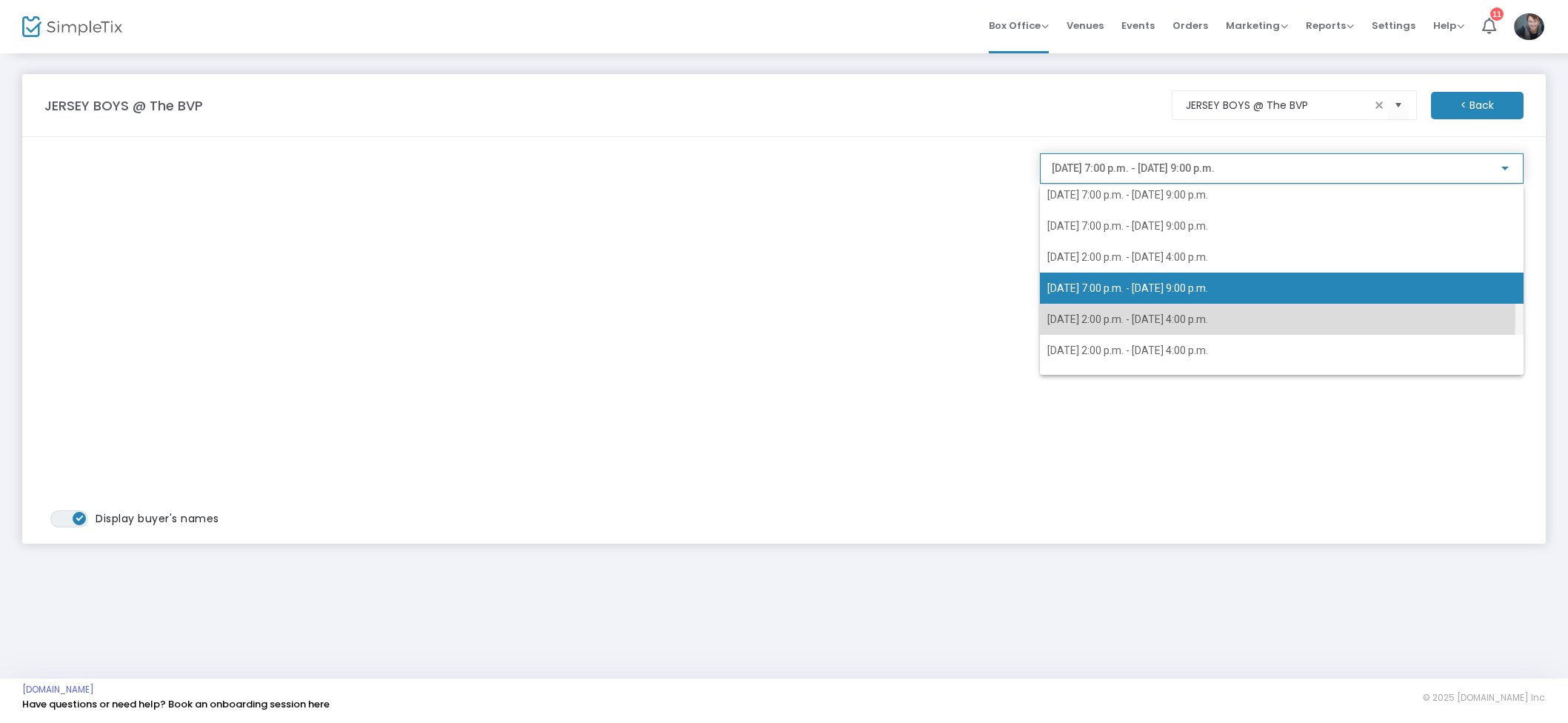
click at [1172, 316] on span "[DATE] 2:00 p.m. - [DATE] 4:00 p.m." at bounding box center [1128, 319] width 161 height 11
